Goal: Task Accomplishment & Management: Use online tool/utility

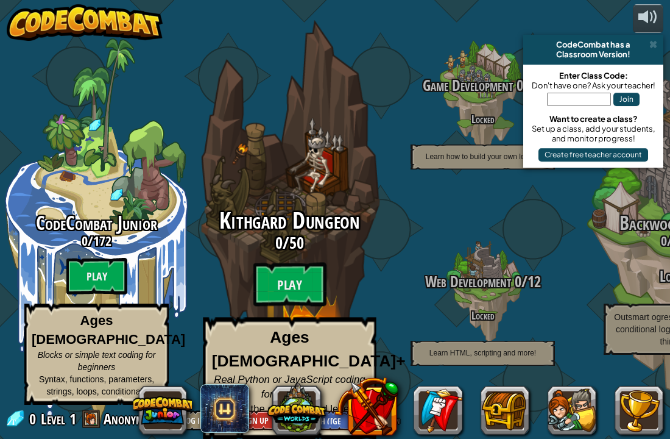
click at [252, 305] on div "Kithgard Dungeon 0 / 50 Play Ages [DEMOGRAPHIC_DATA]+ Real Python or JavaScript…" at bounding box center [290, 323] width 232 height 231
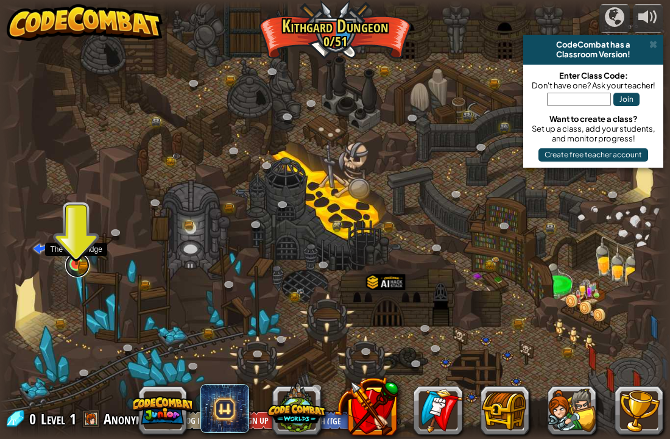
click at [76, 266] on link at bounding box center [77, 265] width 24 height 24
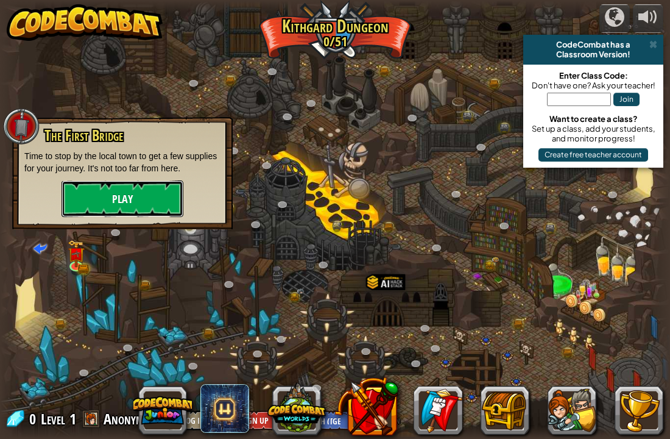
click at [100, 200] on button "Play" at bounding box center [123, 198] width 122 height 37
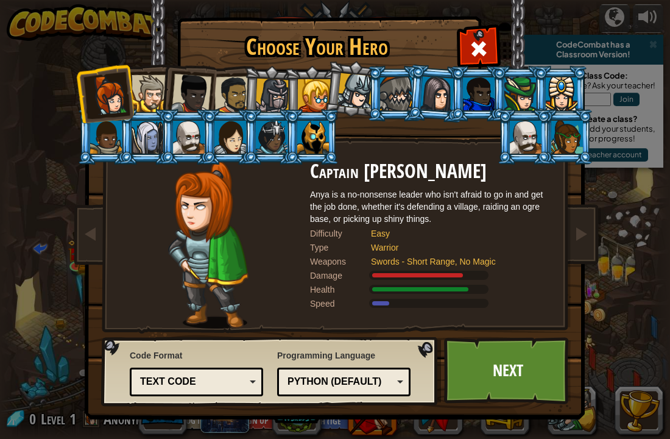
click at [171, 378] on div "Text code" at bounding box center [192, 382] width 105 height 14
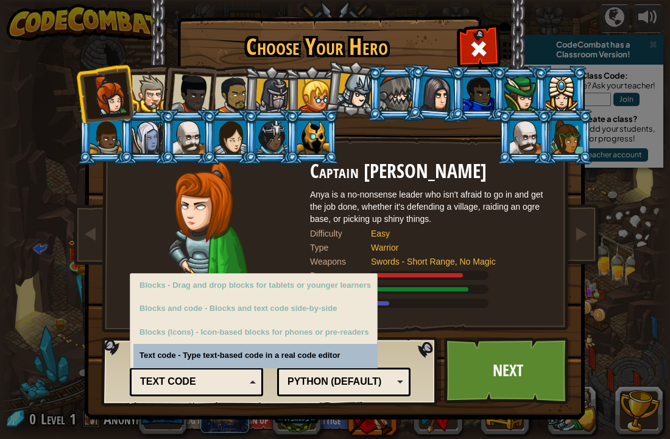
click at [317, 388] on div "Python (Default)" at bounding box center [344, 381] width 118 height 19
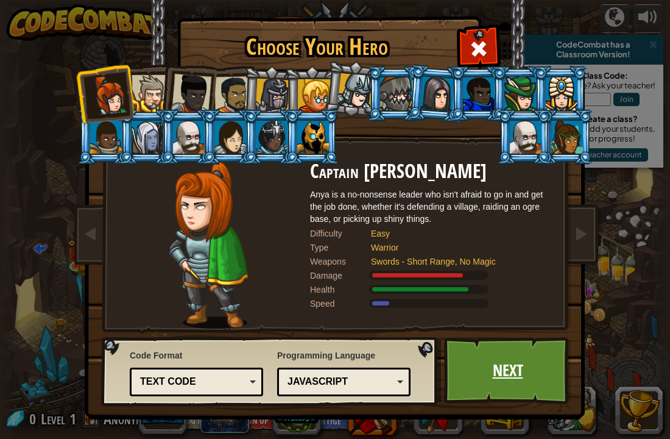
click at [548, 382] on link "Next" at bounding box center [507, 370] width 127 height 67
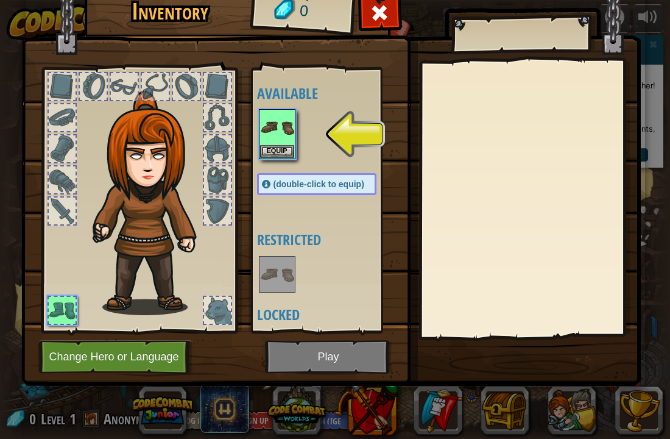
click at [325, 339] on img at bounding box center [331, 164] width 620 height 442
click at [279, 156] on button "Equip" at bounding box center [277, 150] width 34 height 13
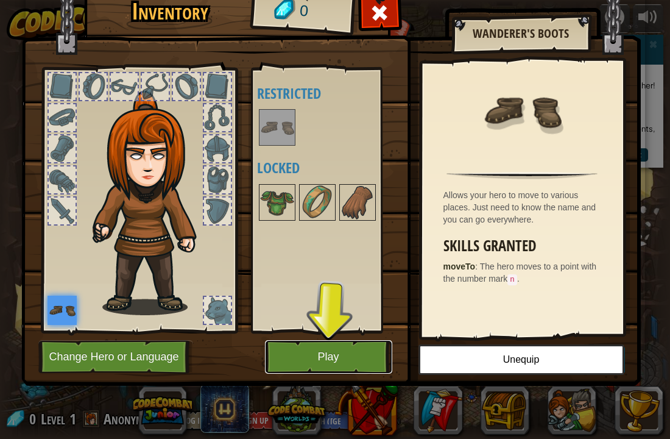
click at [341, 360] on button "Play" at bounding box center [328, 357] width 127 height 34
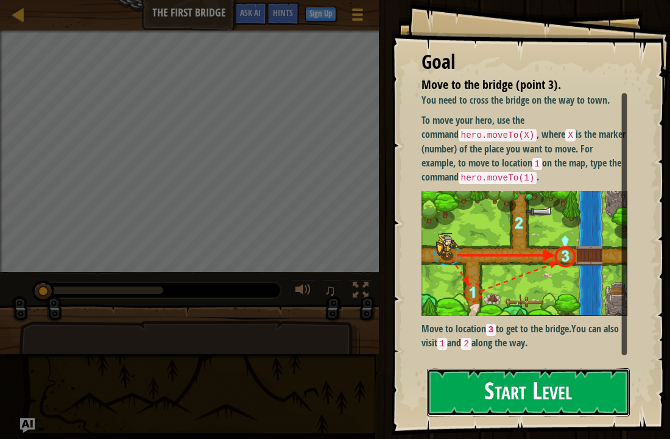
click at [573, 380] on button "Start Level" at bounding box center [529, 392] width 204 height 48
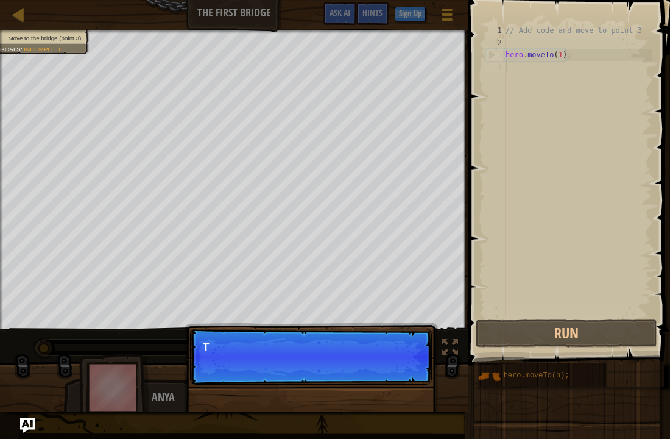
scroll to position [5, 0]
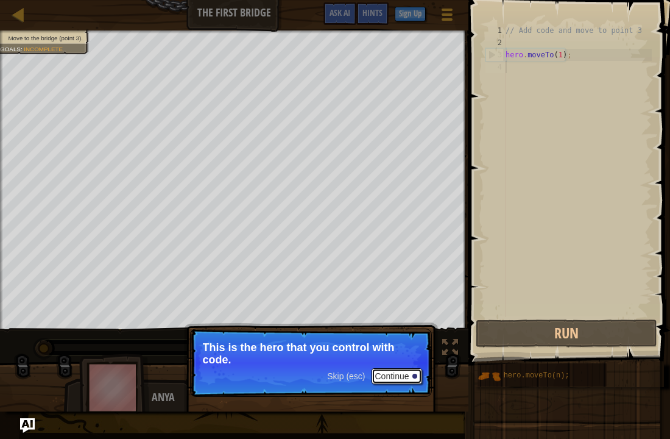
click at [388, 378] on button "Continue" at bounding box center [397, 376] width 51 height 16
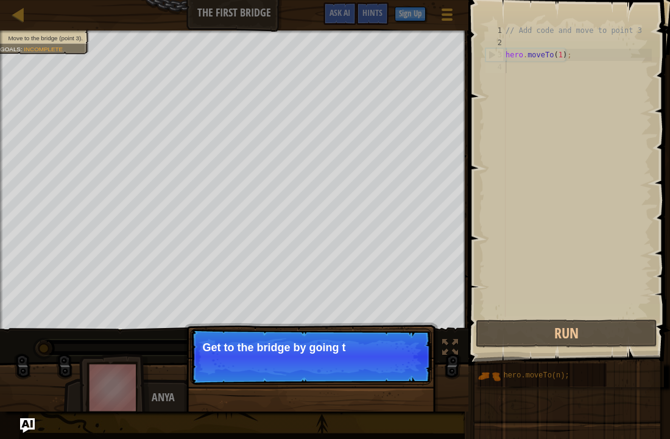
click at [400, 377] on p "Skip (esc) Continue Get to the bridge by going t" at bounding box center [311, 356] width 242 height 56
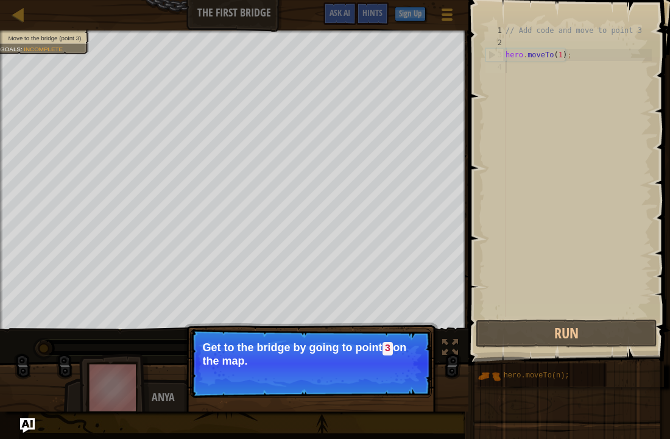
click at [401, 381] on button "Continue" at bounding box center [397, 377] width 51 height 16
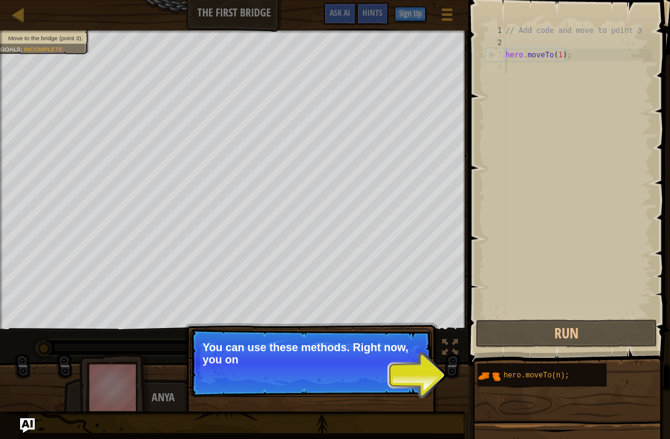
click at [393, 377] on p "Skip (esc) Continue You can use these methods. Right now, you on" at bounding box center [311, 362] width 242 height 68
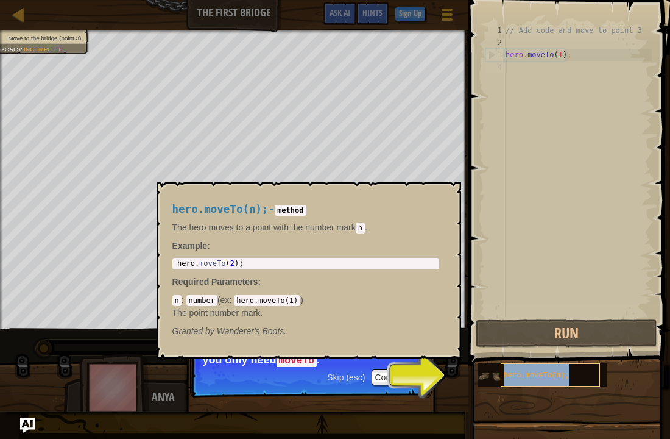
click at [546, 380] on div "hero.moveTo(n);" at bounding box center [550, 374] width 99 height 23
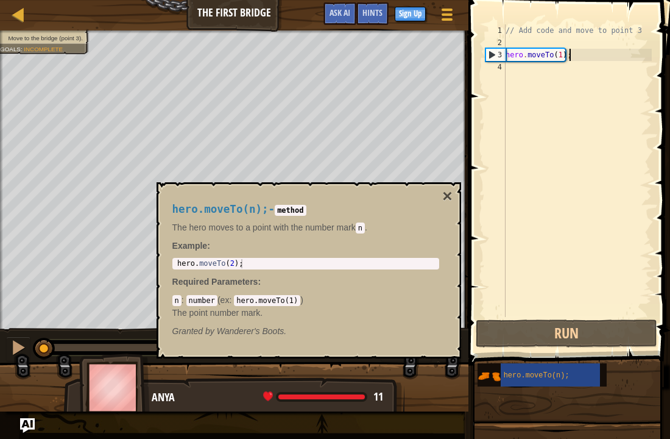
click at [440, 201] on div "hero.moveTo(n); - method The hero moves to a point with the number [PERSON_NAME…" at bounding box center [306, 270] width 284 height 157
click at [447, 194] on button "×" at bounding box center [447, 196] width 10 height 17
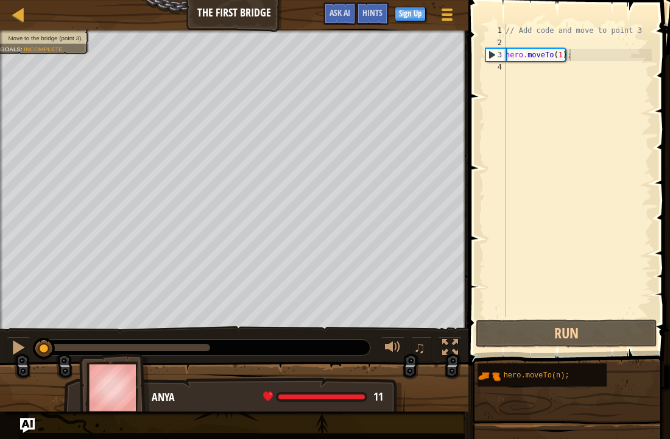
click at [561, 55] on div "// Add code and move to point 3 hero . moveTo ( 1 ) ;" at bounding box center [577, 182] width 149 height 317
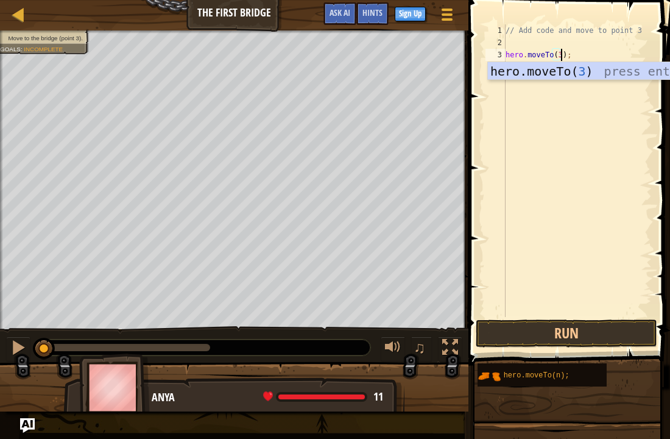
scroll to position [5, 8]
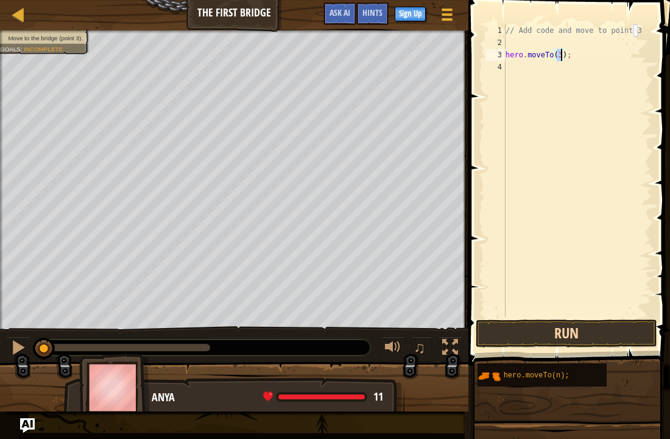
type textarea "hero.moveTo(3);"
click at [556, 324] on button "Run" at bounding box center [567, 333] width 182 height 28
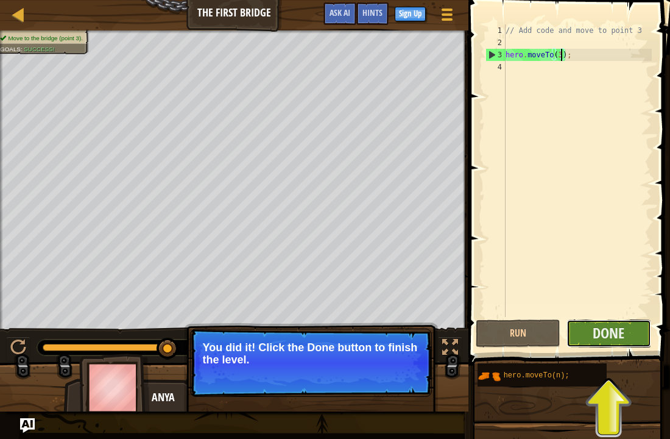
click at [573, 331] on button "Done" at bounding box center [609, 333] width 85 height 28
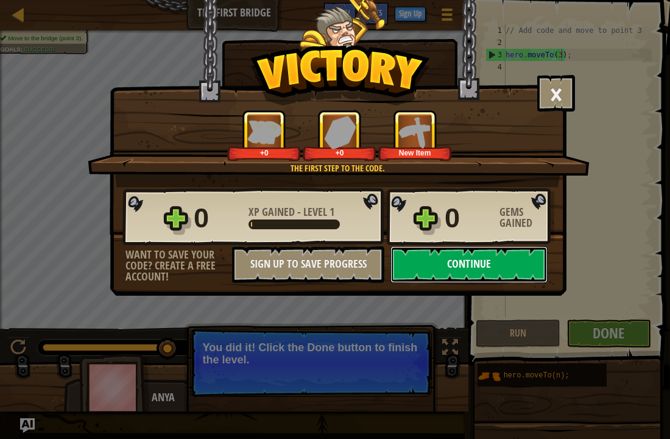
click at [428, 266] on button "Continue" at bounding box center [469, 264] width 157 height 37
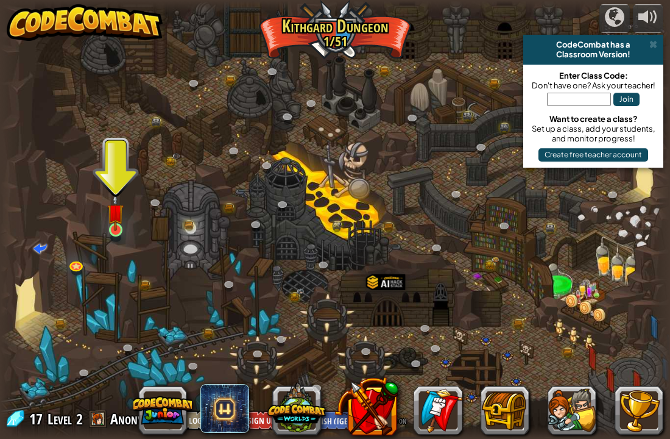
click at [112, 224] on img at bounding box center [115, 212] width 16 height 38
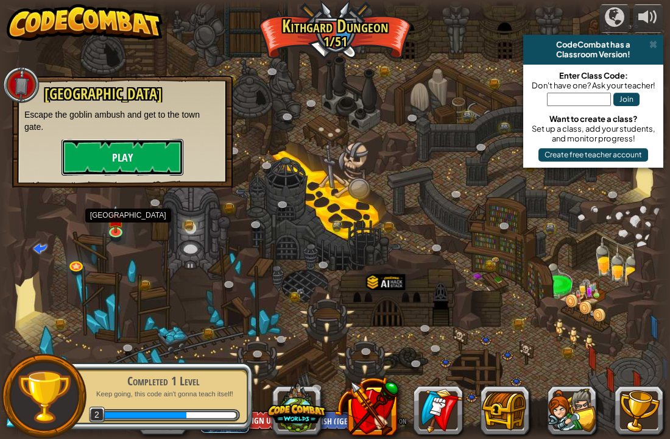
click at [91, 160] on button "Play" at bounding box center [123, 157] width 122 height 37
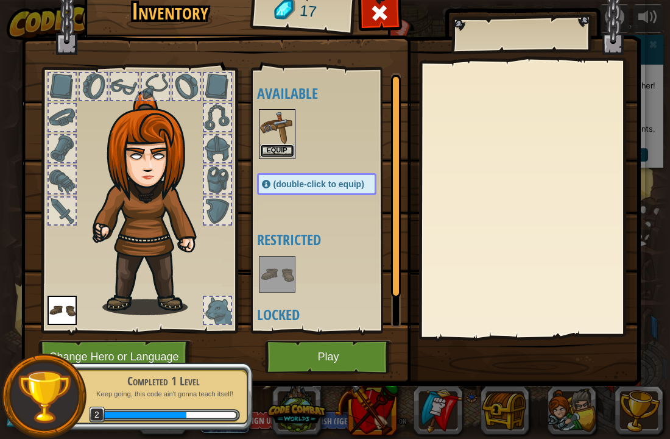
click at [273, 148] on button "Equip" at bounding box center [277, 150] width 34 height 13
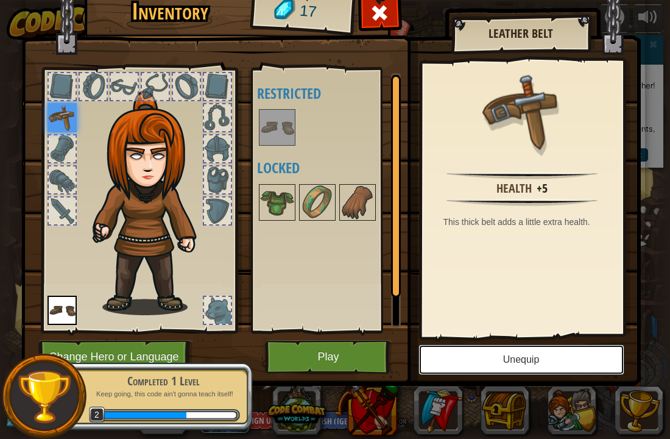
click at [498, 372] on button "Unequip" at bounding box center [522, 359] width 206 height 30
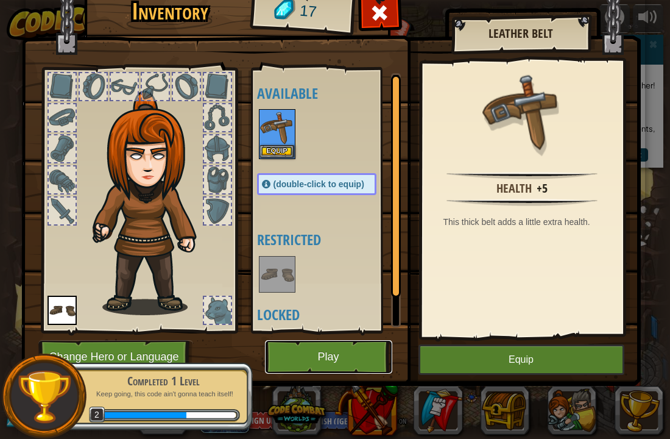
click at [342, 348] on button "Play" at bounding box center [328, 357] width 127 height 34
